Goal: Transaction & Acquisition: Purchase product/service

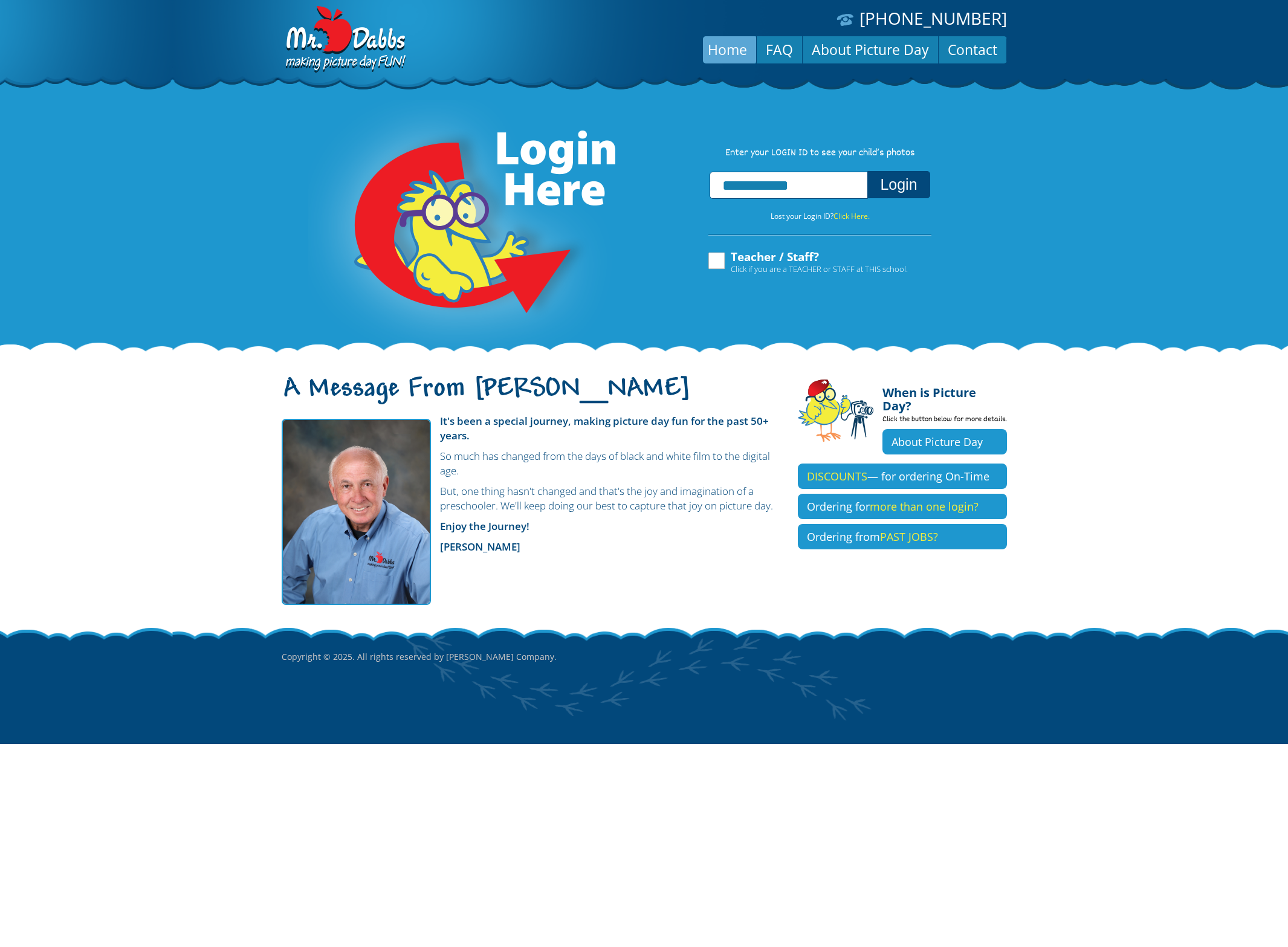
type input "**********"
click at [868, 171] on button "Login" at bounding box center [899, 184] width 62 height 27
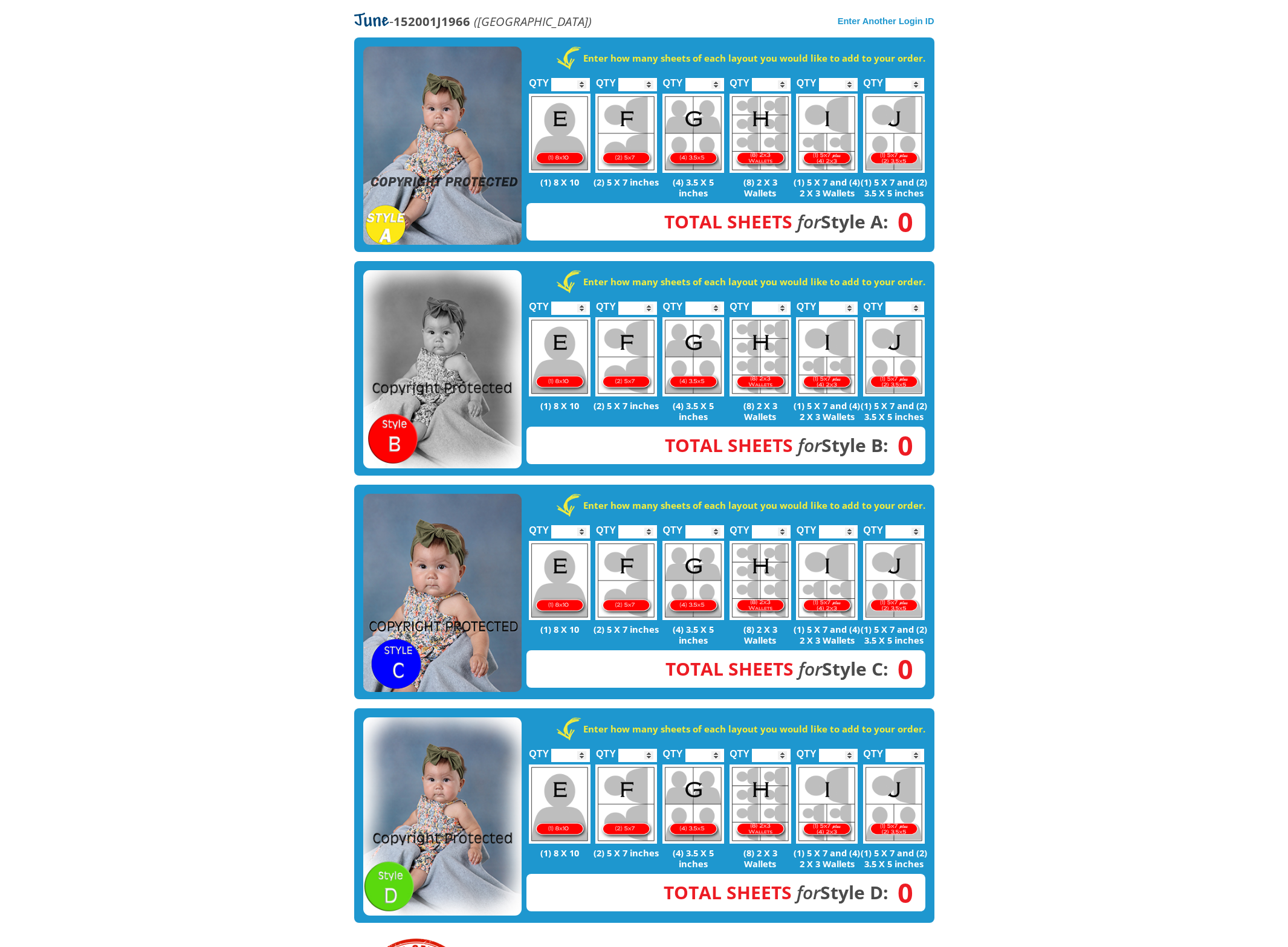
scroll to position [228, 0]
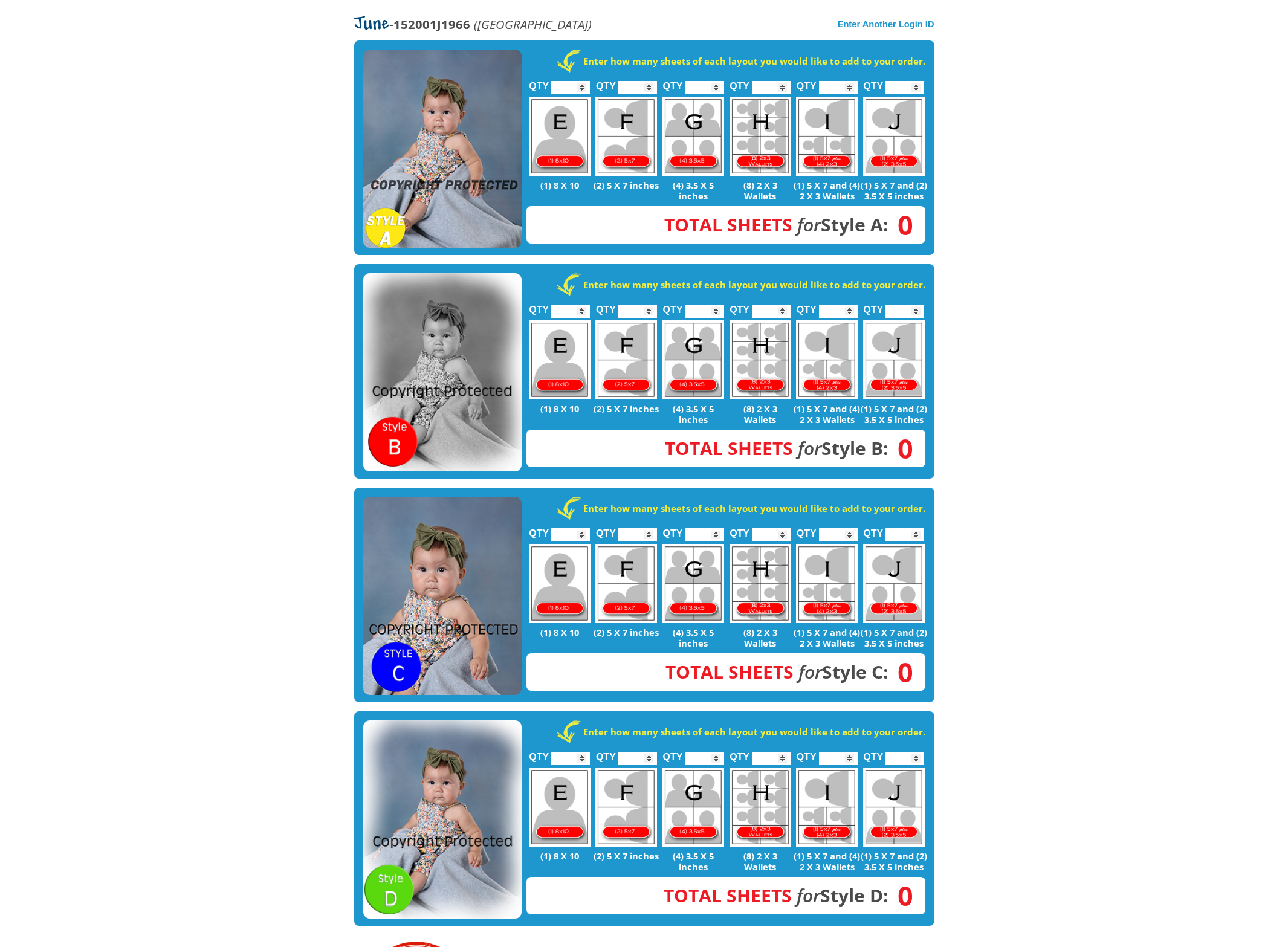
click at [785, 533] on input "*" at bounding box center [771, 535] width 39 height 14
type input "*"
click at [785, 533] on input "*" at bounding box center [771, 535] width 39 height 14
